Goal: Navigation & Orientation: Find specific page/section

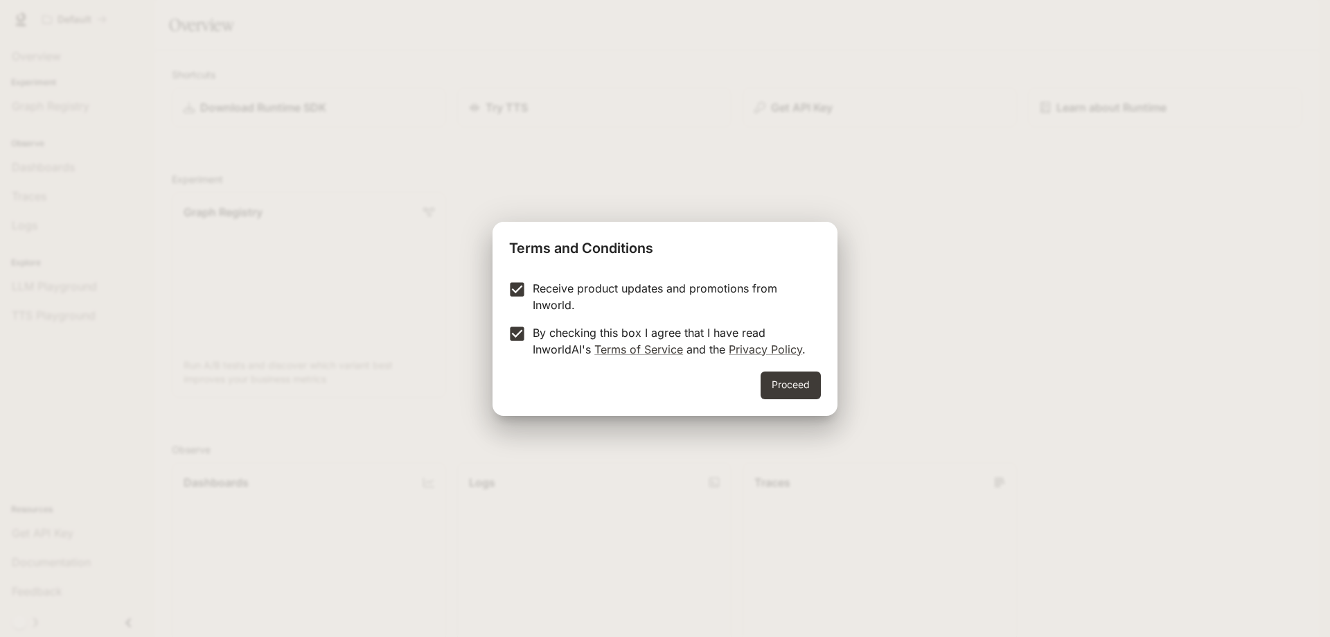
click at [781, 393] on button "Proceed" at bounding box center [791, 385] width 60 height 28
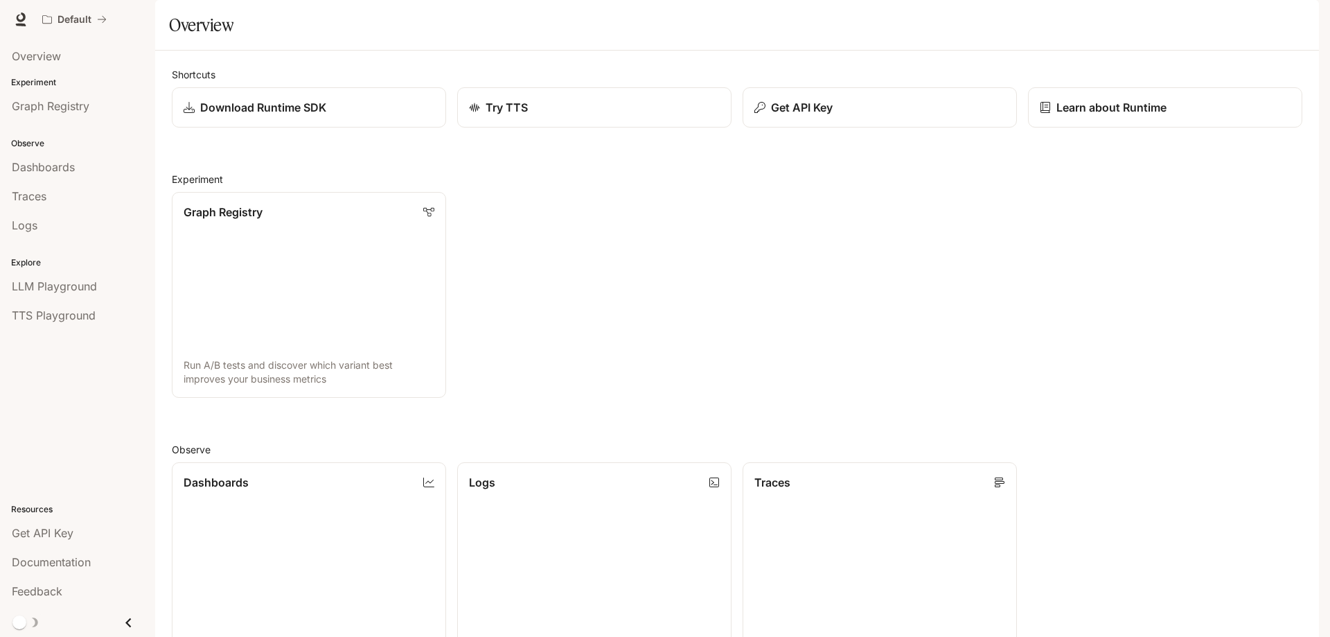
click at [944, 288] on div "Graph Registry Run A/B tests and discover which variant best improves your busi…" at bounding box center [732, 289] width 1142 height 217
